Goal: Find specific page/section: Find specific page/section

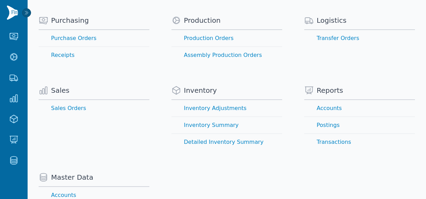
scroll to position [70, 0]
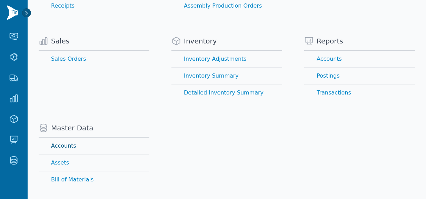
click at [71, 147] on link "Accounts" at bounding box center [94, 146] width 111 height 17
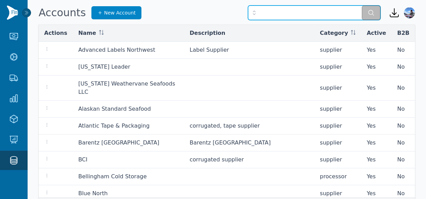
click at [275, 11] on input "text" at bounding box center [314, 13] width 133 height 14
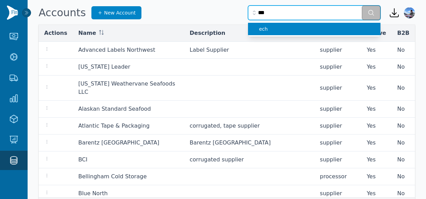
type input "****"
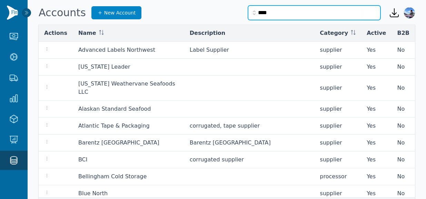
drag, startPoint x: 285, startPoint y: 14, endPoint x: 247, endPoint y: 14, distance: 37.6
click at [247, 14] on div "Accounts New Account ****" at bounding box center [210, 12] width 342 height 19
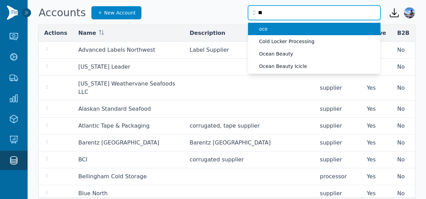
type input "*"
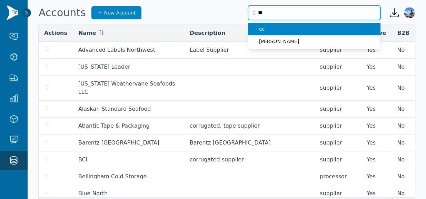
type input "*"
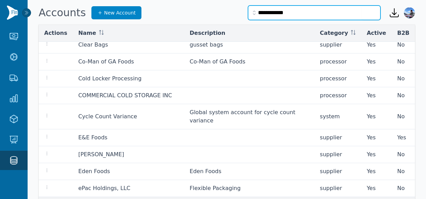
scroll to position [29, 0]
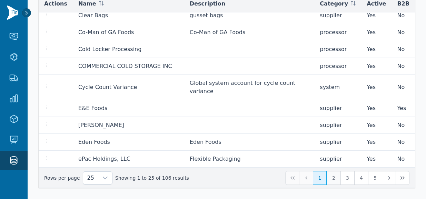
type input "**********"
click at [329, 180] on button "2" at bounding box center [334, 178] width 14 height 14
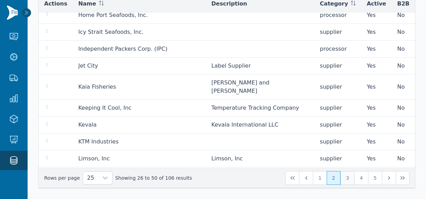
click at [351, 181] on button "3" at bounding box center [348, 178] width 14 height 14
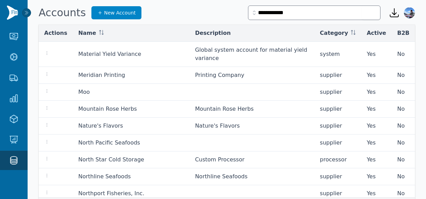
scroll to position [29, 0]
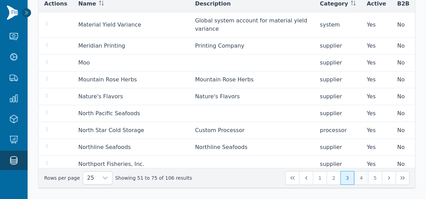
click at [360, 173] on button "4" at bounding box center [361, 178] width 14 height 14
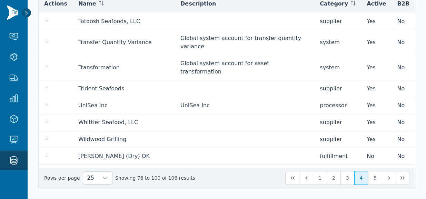
scroll to position [267, 0]
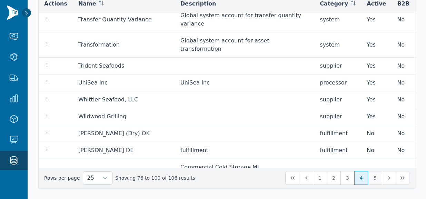
click at [372, 175] on button "5" at bounding box center [375, 178] width 14 height 14
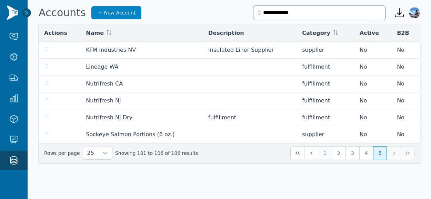
click at [326, 153] on button "1" at bounding box center [325, 153] width 14 height 14
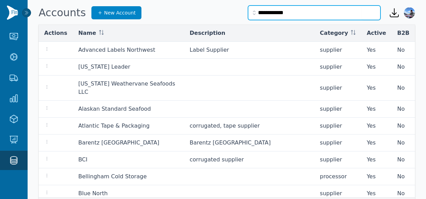
click at [326, 12] on input "**********" at bounding box center [314, 13] width 133 height 14
click at [362, 6] on button "submit" at bounding box center [371, 13] width 19 height 14
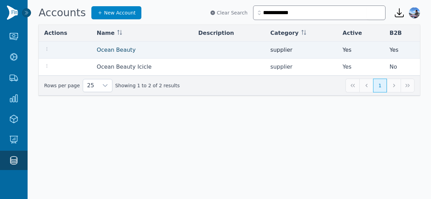
click at [111, 49] on link "Ocean Beauty" at bounding box center [116, 50] width 39 height 7
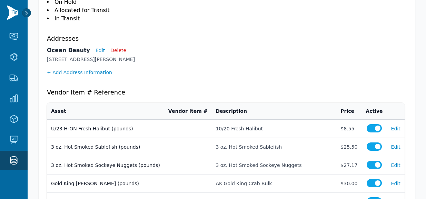
scroll to position [126, 0]
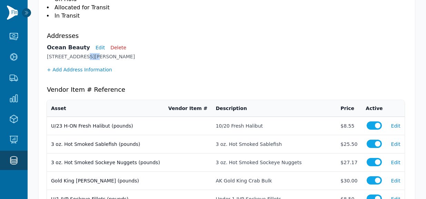
drag, startPoint x: 81, startPoint y: 59, endPoint x: 89, endPoint y: 58, distance: 8.0
click at [89, 58] on p "[STREET_ADDRESS][PERSON_NAME]" at bounding box center [227, 56] width 360 height 7
click at [96, 58] on p "[STREET_ADDRESS][PERSON_NAME]" at bounding box center [227, 56] width 360 height 7
drag, startPoint x: 96, startPoint y: 58, endPoint x: 81, endPoint y: 58, distance: 14.5
click at [81, 58] on p "[STREET_ADDRESS][PERSON_NAME]" at bounding box center [227, 56] width 360 height 7
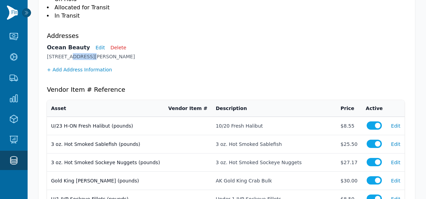
drag, startPoint x: 68, startPoint y: 58, endPoint x: 87, endPoint y: 56, distance: 19.4
click at [87, 56] on p "[STREET_ADDRESS][PERSON_NAME]" at bounding box center [227, 56] width 360 height 7
click at [93, 57] on p "[STREET_ADDRESS][PERSON_NAME]" at bounding box center [227, 56] width 360 height 7
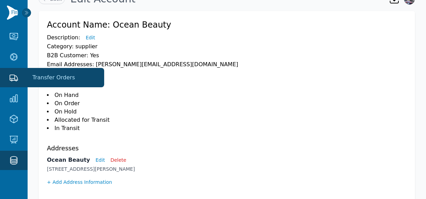
scroll to position [0, 0]
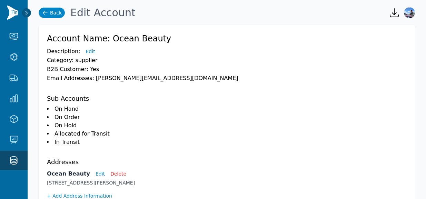
click at [55, 17] on link "Back" at bounding box center [52, 13] width 26 height 10
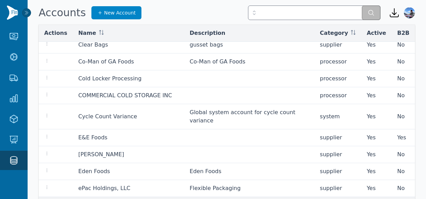
scroll to position [29, 0]
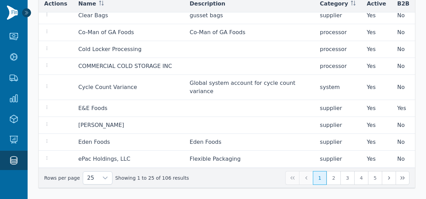
click at [27, 15] on icon at bounding box center [27, 13] width 6 height 6
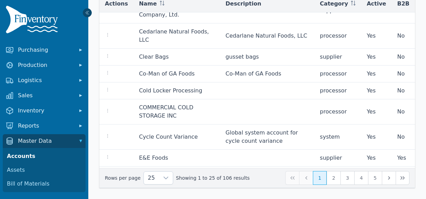
scroll to position [284, 0]
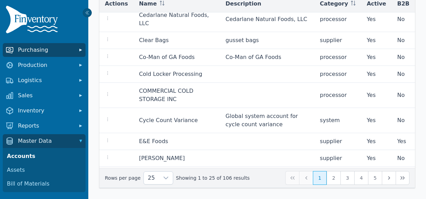
click at [56, 50] on span "Purchasing" at bounding box center [45, 50] width 55 height 8
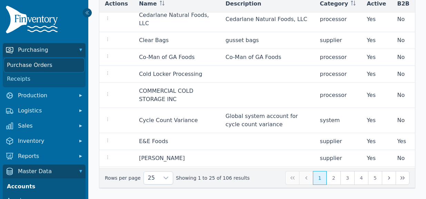
click at [29, 60] on link "Purchase Orders" at bounding box center [44, 65] width 80 height 14
